Goal: Find specific page/section: Find specific page/section

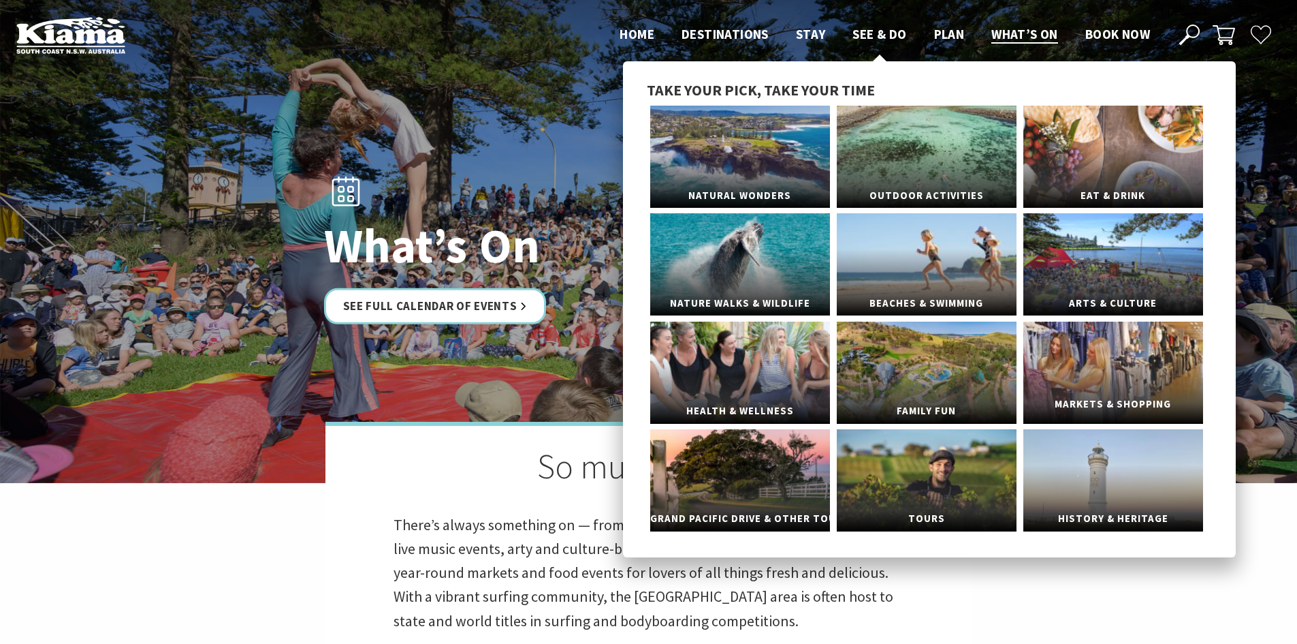
click at [1116, 392] on span "Markets & Shopping" at bounding box center [1114, 404] width 180 height 25
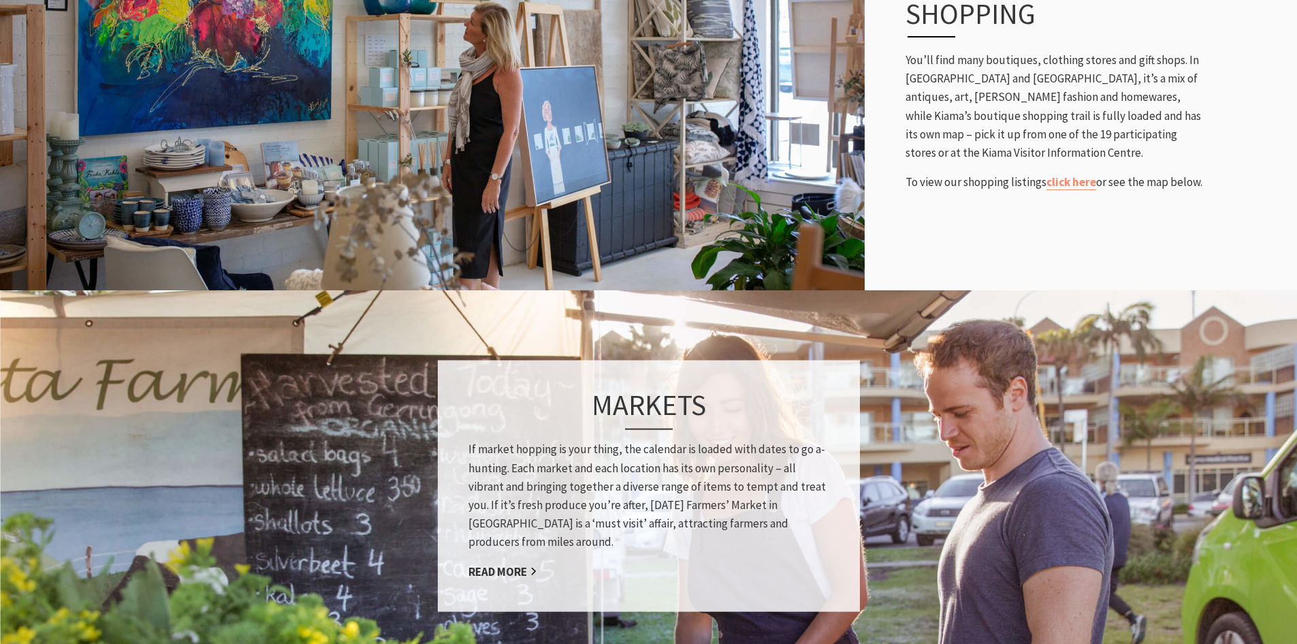
scroll to position [749, 0]
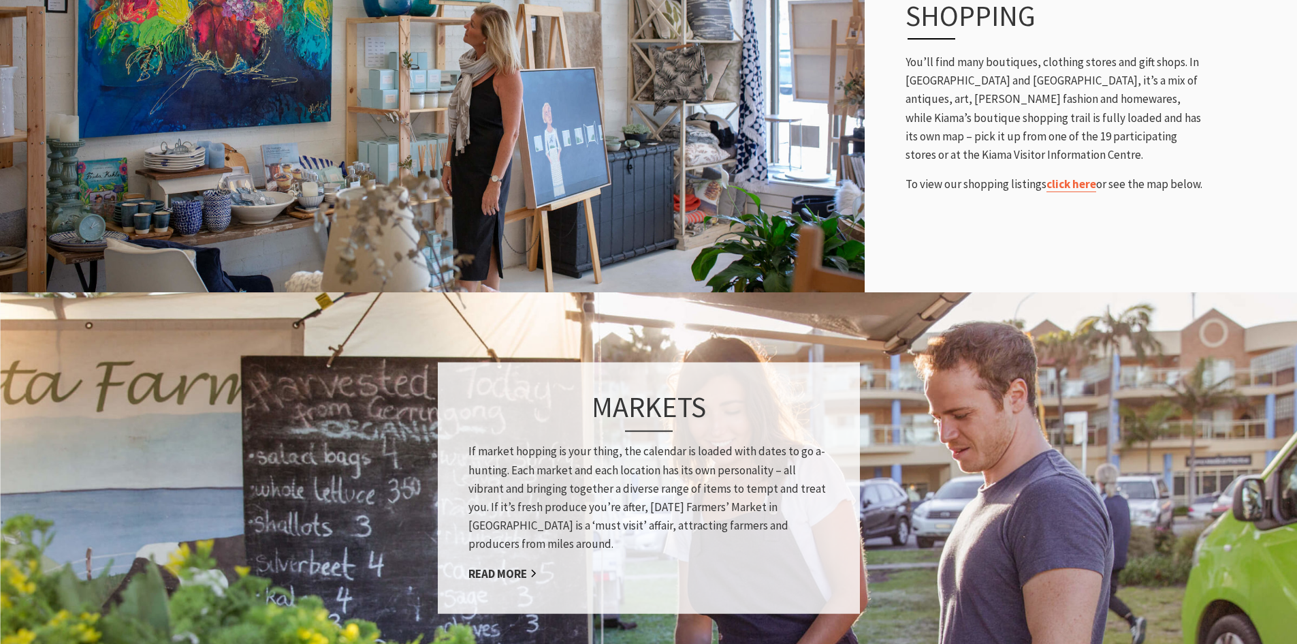
click at [1073, 187] on link "click here" at bounding box center [1072, 184] width 50 height 16
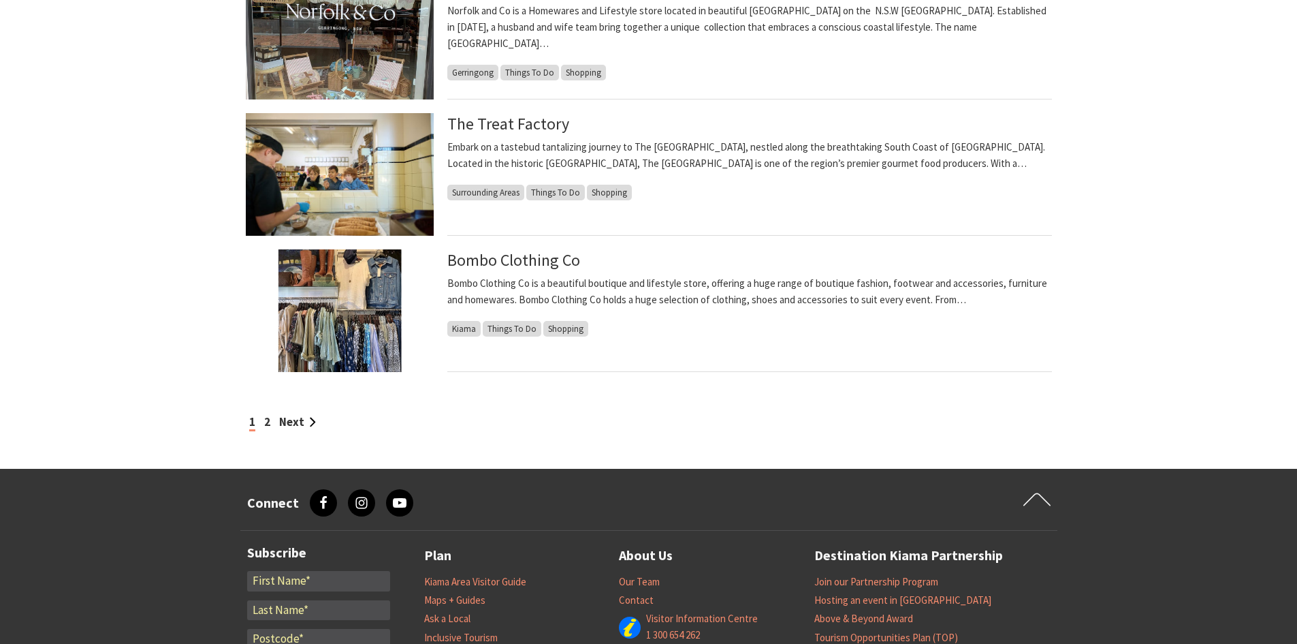
scroll to position [1158, 0]
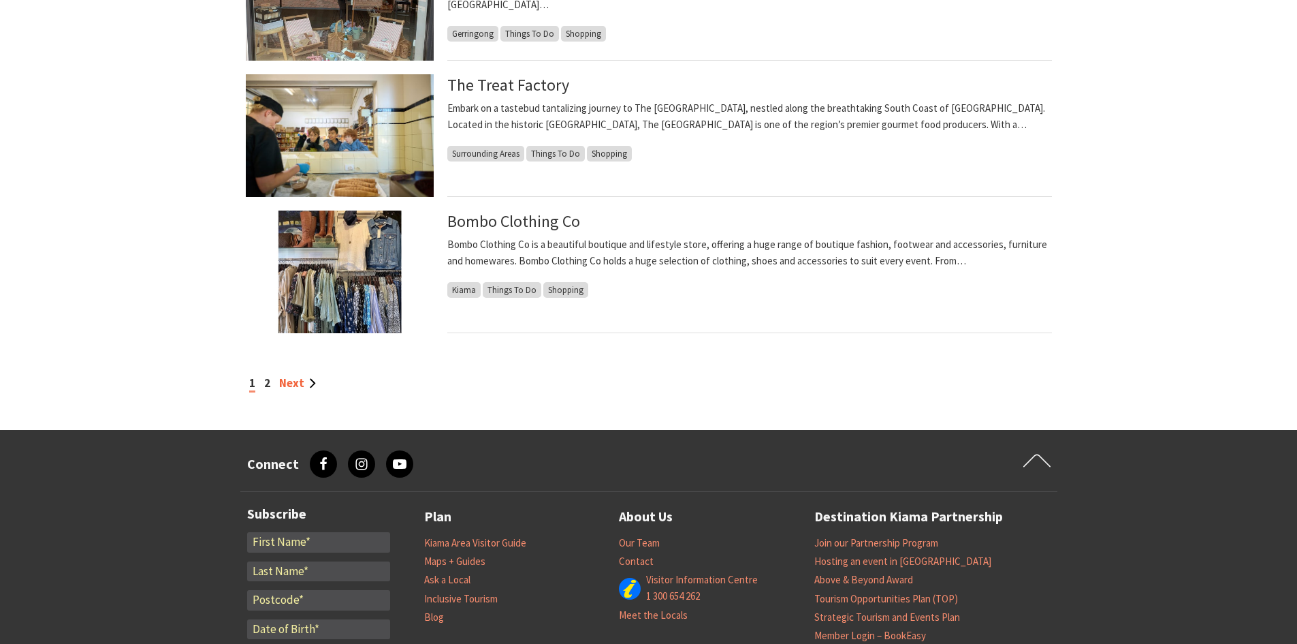
click at [296, 382] on link "Next" at bounding box center [297, 382] width 37 height 15
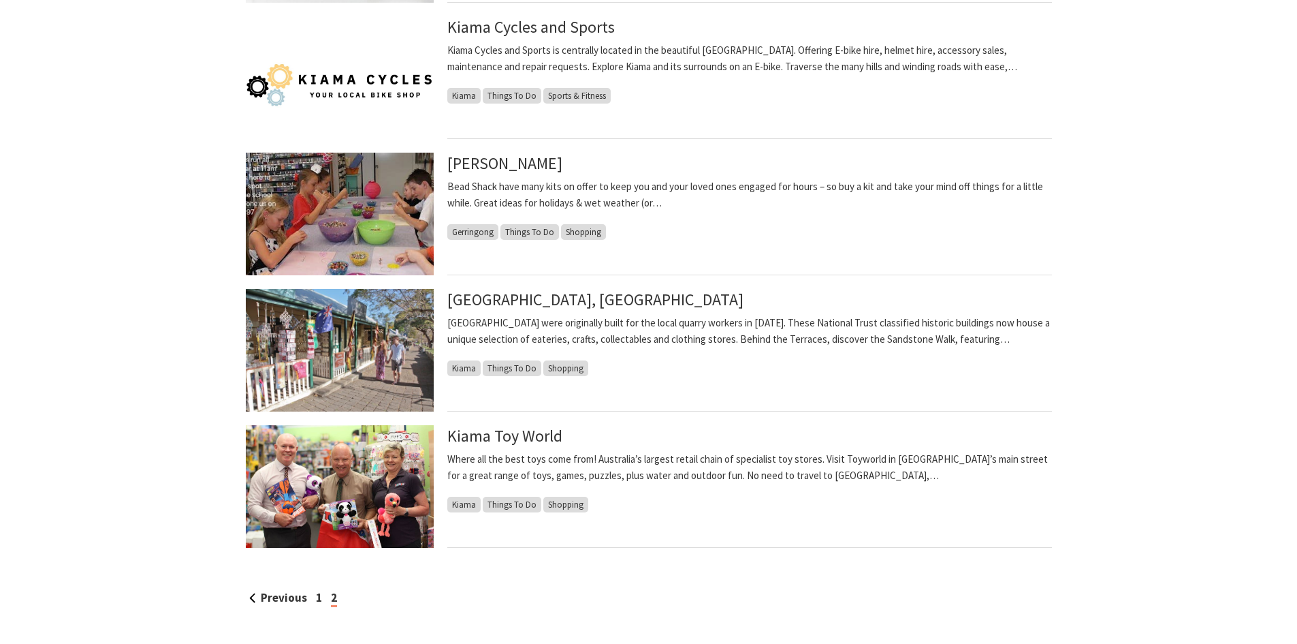
scroll to position [953, 0]
